Goal: Task Accomplishment & Management: Use online tool/utility

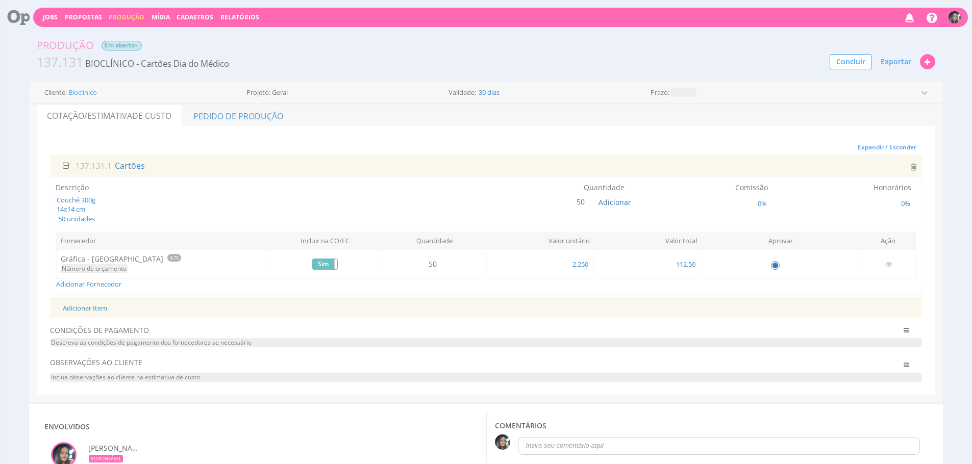
click at [133, 48] on span "Em aberto" at bounding box center [122, 46] width 40 height 10
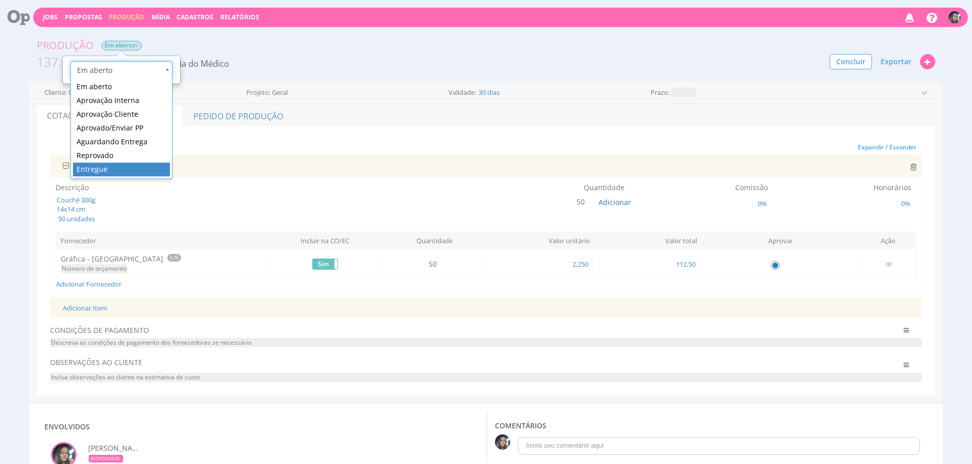
scroll to position [0, 3]
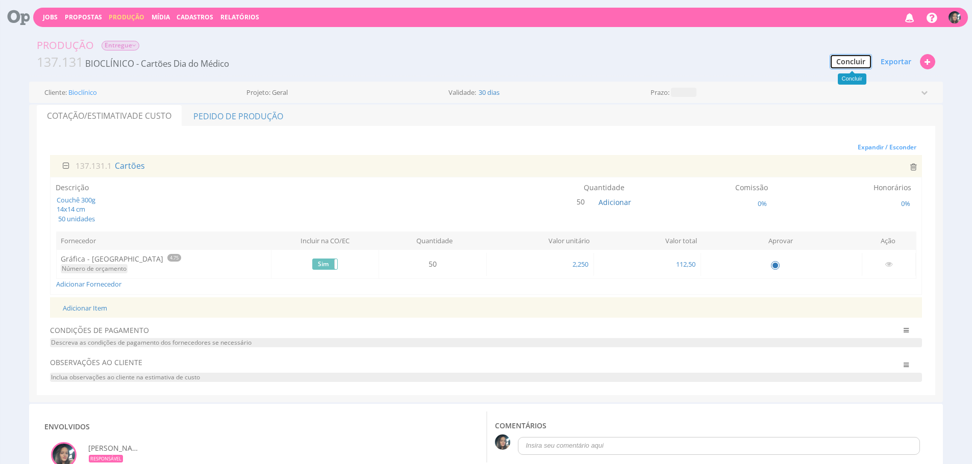
drag, startPoint x: 843, startPoint y: 67, endPoint x: 726, endPoint y: 101, distance: 122.1
click at [843, 67] on button "Concluir" at bounding box center [851, 61] width 42 height 15
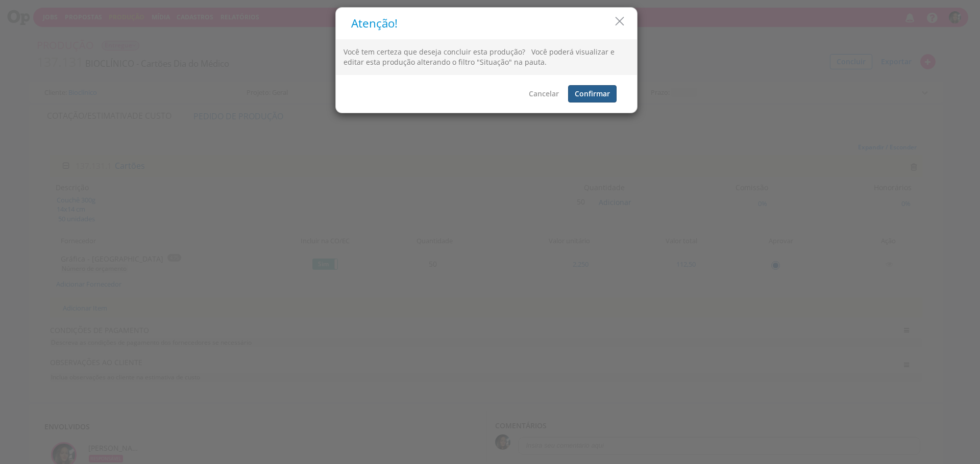
click at [599, 93] on button "Confirmar" at bounding box center [592, 93] width 48 height 17
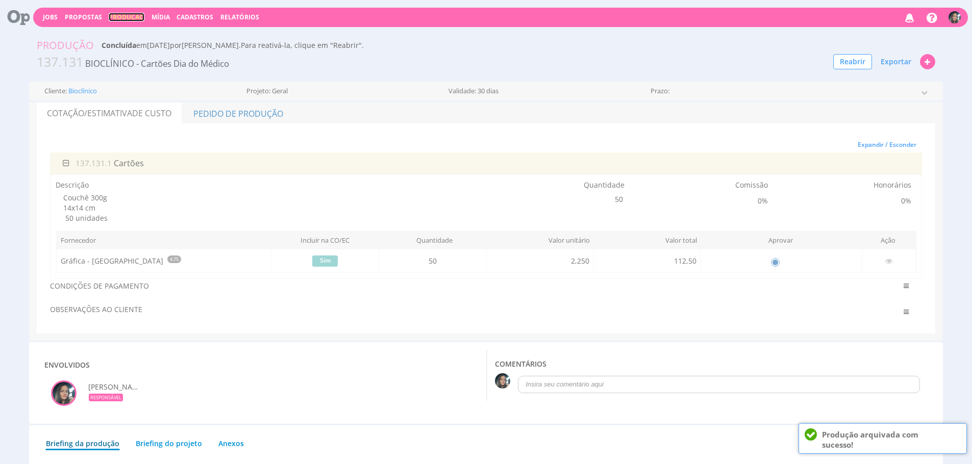
click at [109, 17] on link "Produção" at bounding box center [127, 17] width 36 height 9
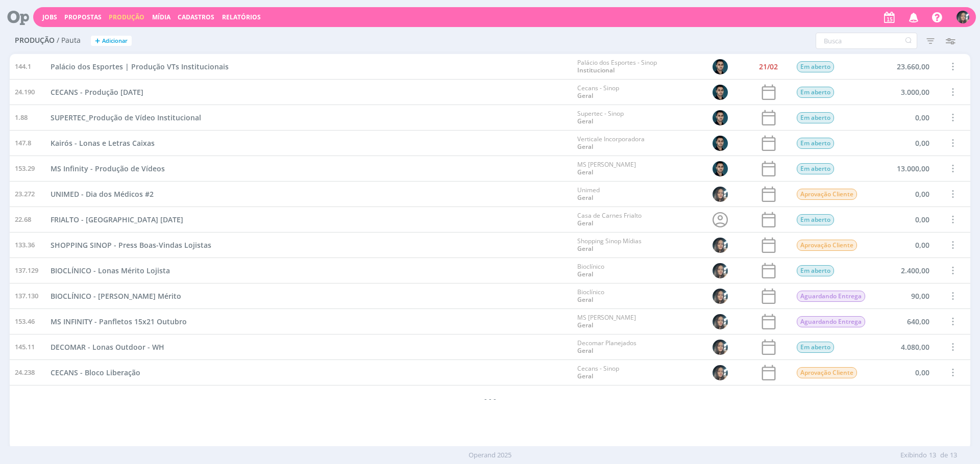
click at [626, 405] on div "- - -" at bounding box center [490, 399] width 960 height 26
click at [612, 375] on div "Cecans - Sinop Geral" at bounding box center [598, 372] width 42 height 15
click at [479, 417] on div "144.1 Palácio dos Esportes | Produção VTs Institucionais Palácio dos Esportes -…" at bounding box center [490, 251] width 960 height 395
drag, startPoint x: 484, startPoint y: 396, endPoint x: 493, endPoint y: 400, distance: 9.9
click at [493, 400] on div "- - -" at bounding box center [490, 399] width 960 height 26
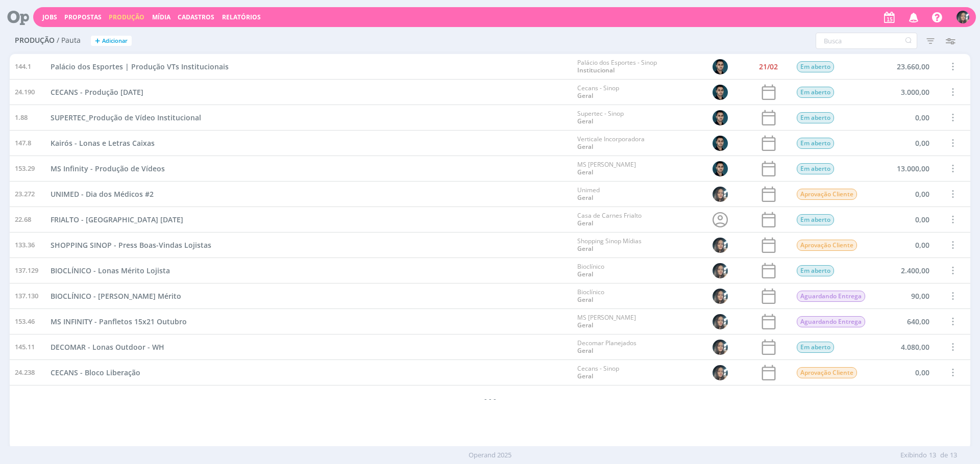
click at [518, 414] on div "144.1 Palácio dos Esportes | Produção VTs Institucionais Palácio dos Esportes -…" at bounding box center [490, 251] width 960 height 395
